Goal: Task Accomplishment & Management: Use online tool/utility

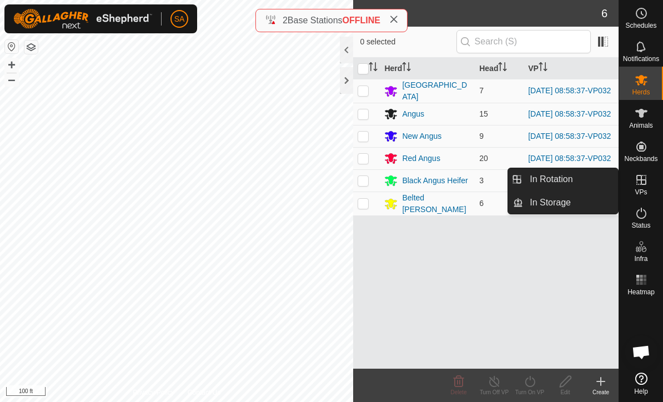
click at [590, 176] on link "In Rotation" at bounding box center [570, 179] width 95 height 22
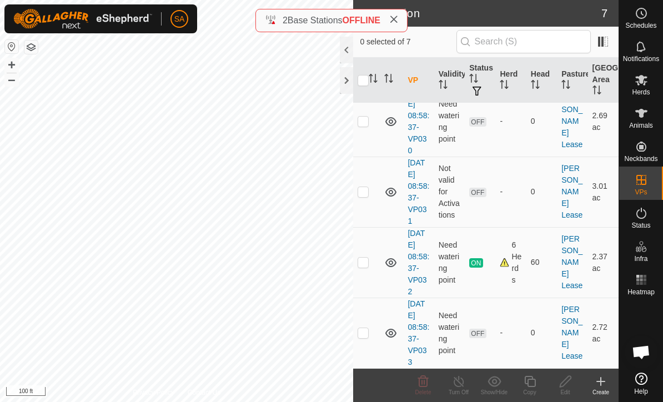
scroll to position [250, 0]
click at [373, 271] on td at bounding box center [366, 263] width 27 height 71
checkbox input "true"
click at [530, 385] on icon at bounding box center [530, 381] width 14 height 13
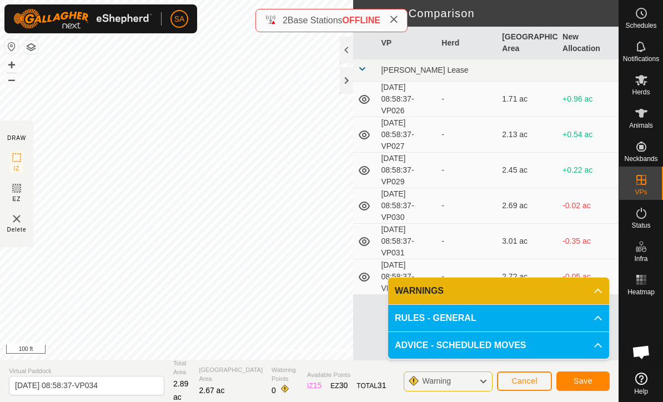
click at [592, 382] on span "Save" at bounding box center [583, 381] width 19 height 9
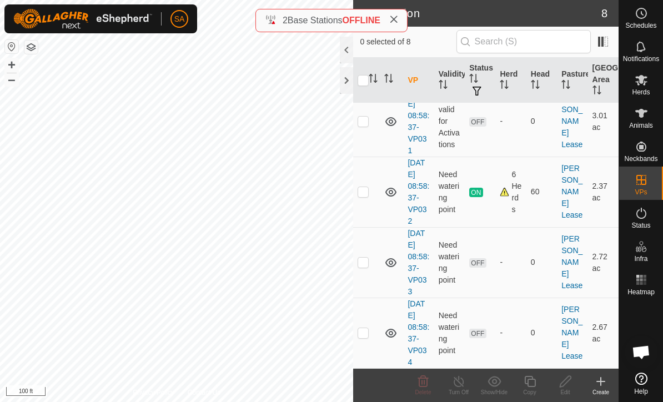
scroll to position [321, 0]
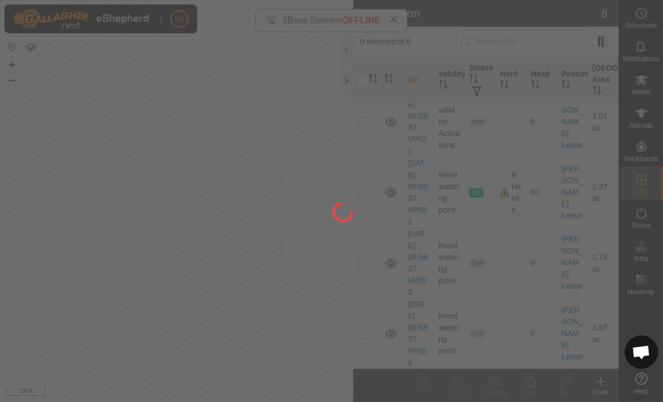
click at [373, 332] on div at bounding box center [331, 201] width 663 height 402
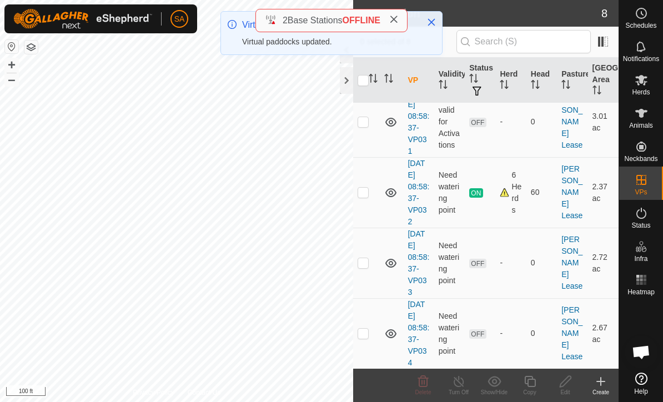
click at [367, 329] on p-checkbox at bounding box center [363, 333] width 11 height 9
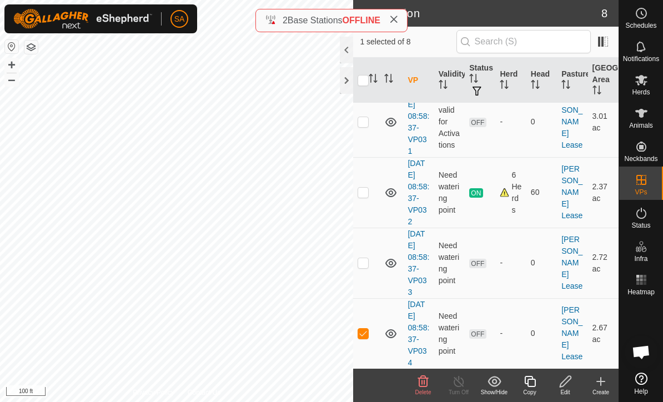
click at [371, 331] on td at bounding box center [366, 333] width 27 height 71
checkbox input "false"
click at [646, 81] on icon at bounding box center [641, 79] width 13 height 13
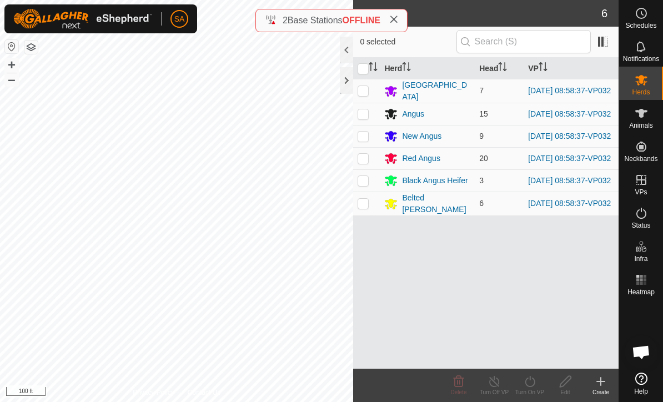
click at [370, 69] on icon "Activate to sort" at bounding box center [373, 66] width 9 height 9
click at [362, 67] on input "checkbox" at bounding box center [363, 68] width 11 height 11
checkbox input "true"
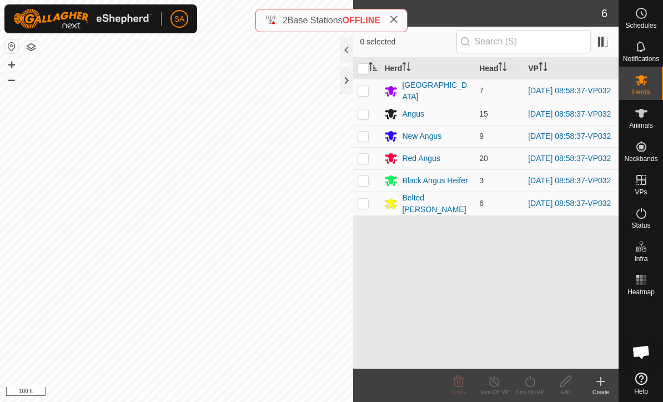
checkbox input "true"
click at [538, 393] on div "Turn On VP" at bounding box center [530, 392] width 36 height 8
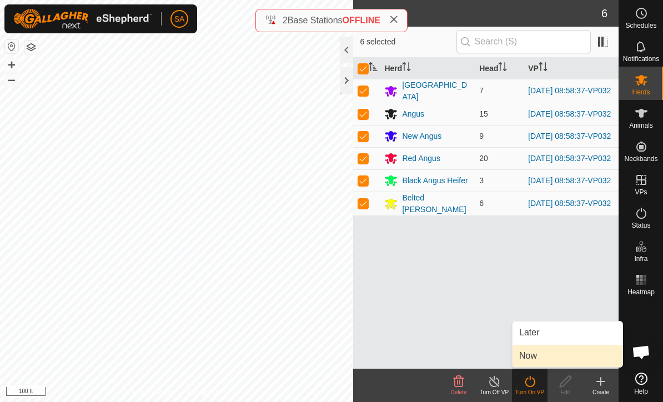
click at [550, 356] on link "Now" at bounding box center [568, 356] width 110 height 22
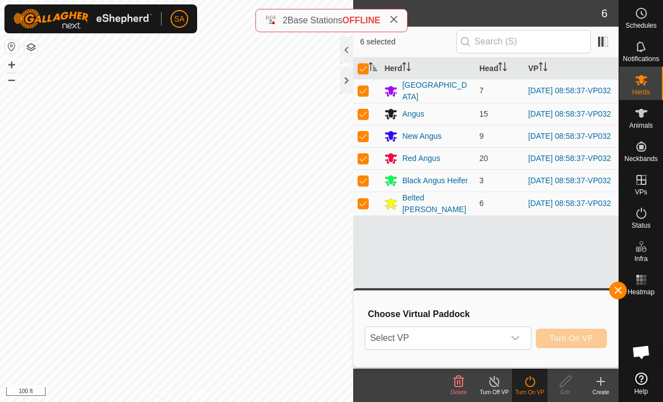
click at [518, 341] on icon "dropdown trigger" at bounding box center [515, 338] width 9 height 9
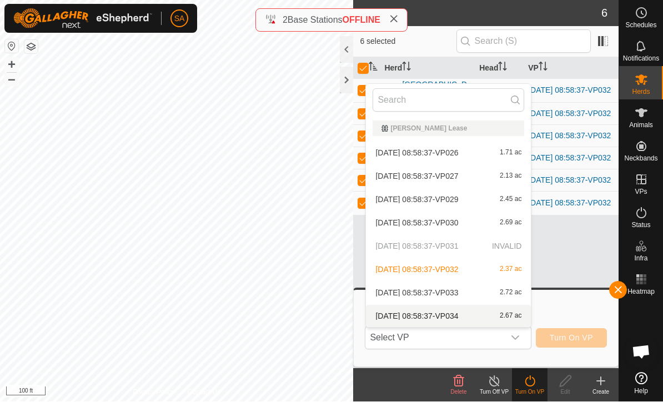
click at [512, 314] on span "2.67 ac" at bounding box center [511, 317] width 22 height 8
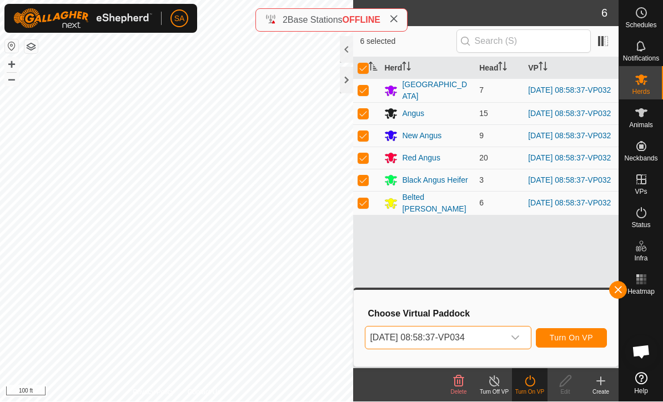
click at [580, 339] on span "Turn On VP" at bounding box center [571, 338] width 43 height 9
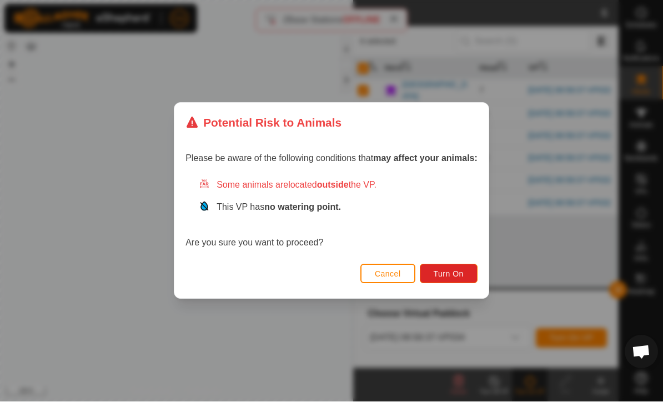
click at [451, 277] on span "Turn On" at bounding box center [449, 274] width 30 height 9
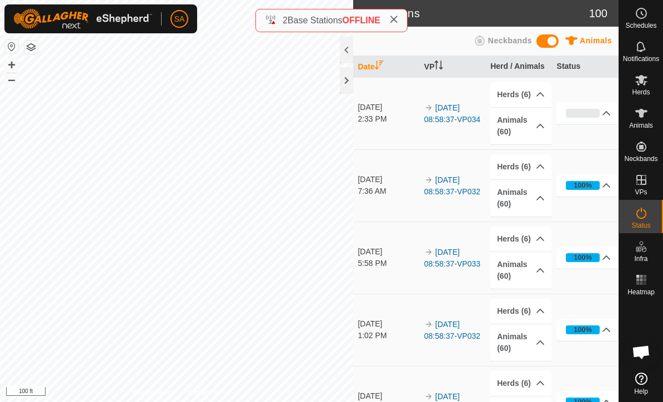
click at [353, 89] on div at bounding box center [346, 80] width 13 height 27
